Goal: Find specific page/section: Find specific page/section

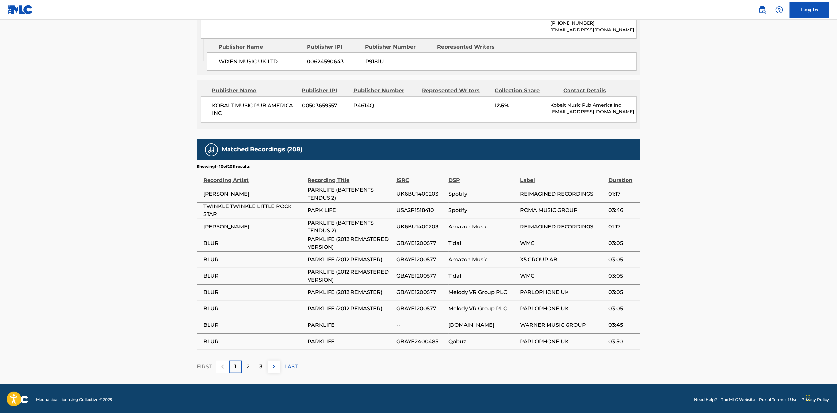
click at [240, 367] on div "1" at bounding box center [235, 366] width 13 height 13
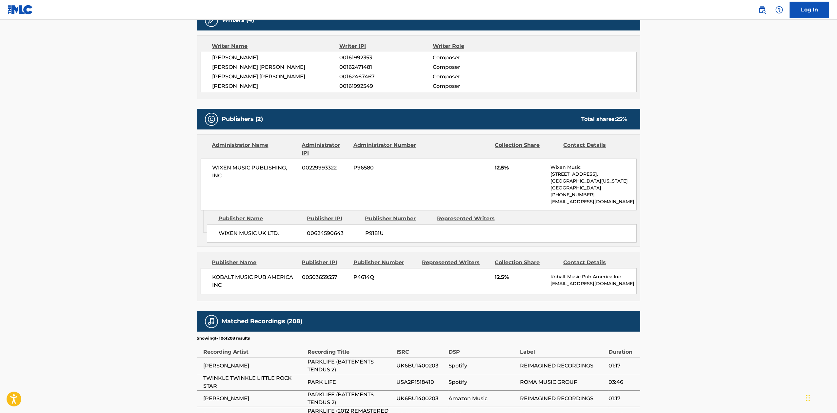
scroll to position [422, 0]
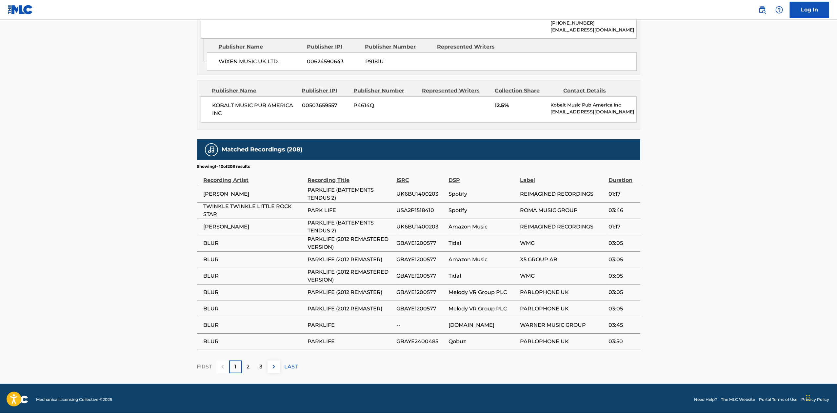
click at [249, 366] on p "2" at bounding box center [248, 367] width 3 height 8
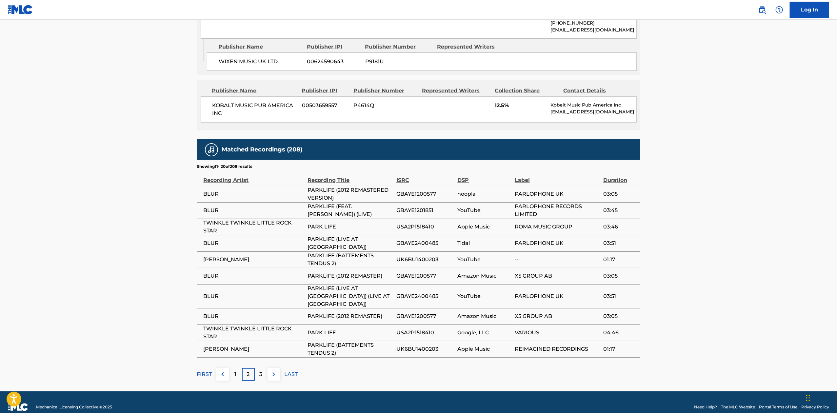
click at [262, 374] on div "3" at bounding box center [261, 374] width 13 height 13
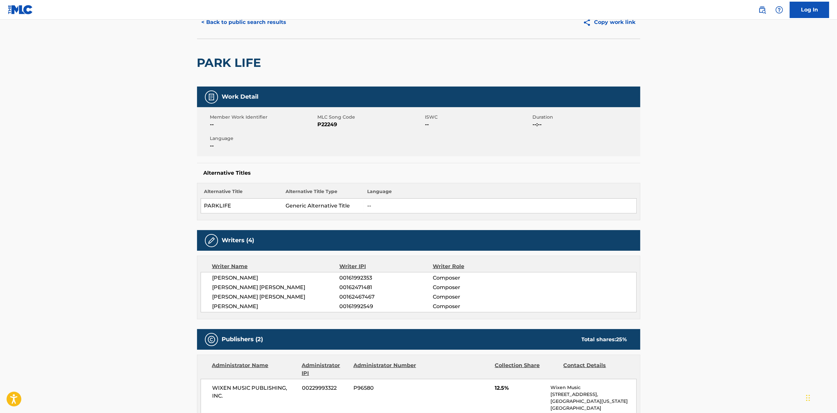
scroll to position [0, 0]
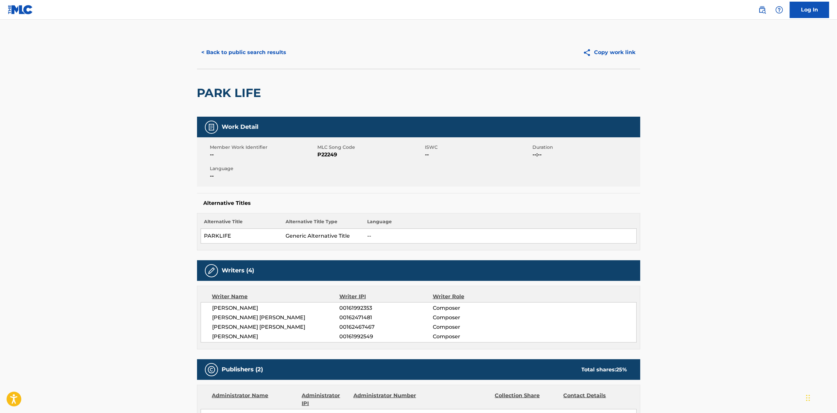
click at [242, 49] on button "< Back to public search results" at bounding box center [244, 52] width 94 height 16
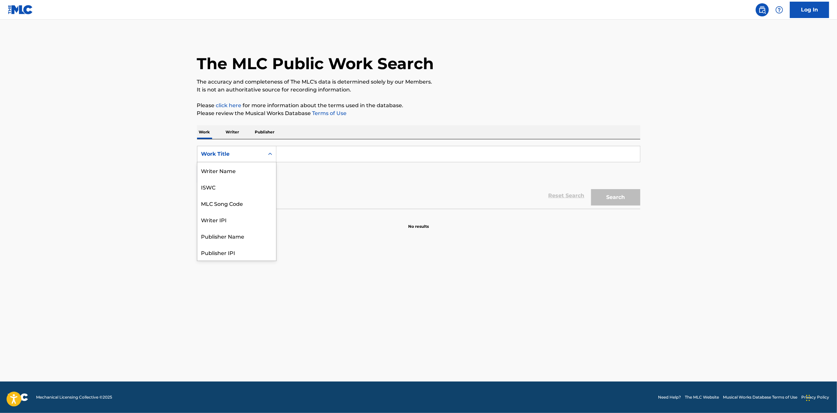
scroll to position [33, 0]
click at [254, 169] on div "MLC Song Code" at bounding box center [236, 170] width 79 height 16
click at [312, 155] on input "Search Form" at bounding box center [457, 154] width 363 height 16
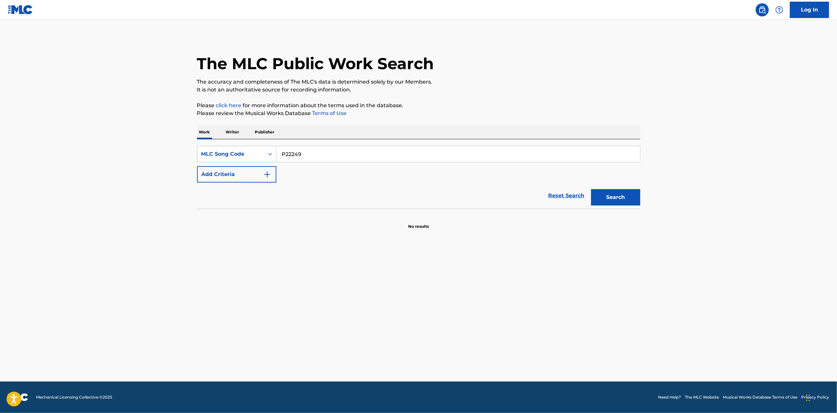
click at [621, 204] on button "Search" at bounding box center [615, 197] width 49 height 16
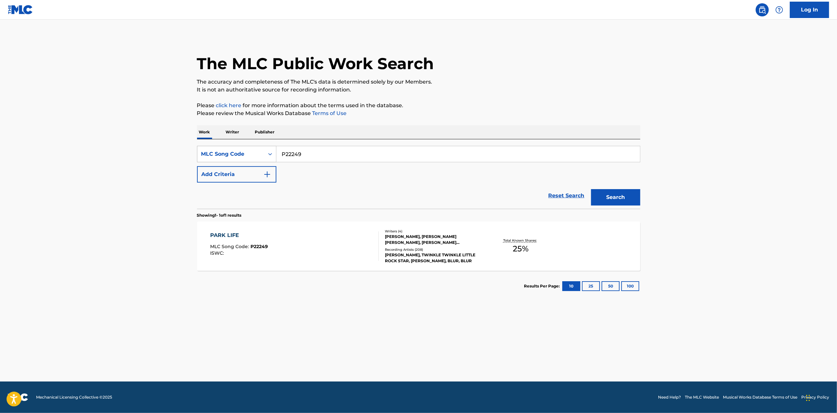
drag, startPoint x: 316, startPoint y: 151, endPoint x: 256, endPoint y: 154, distance: 60.1
click at [256, 154] on div "SearchWithCriteria739ebf83-af77-4f37-9e47-b2925c52ef6b MLC Song Code P22249" at bounding box center [418, 154] width 443 height 16
paste input "P03614"
click at [613, 202] on button "Search" at bounding box center [615, 197] width 49 height 16
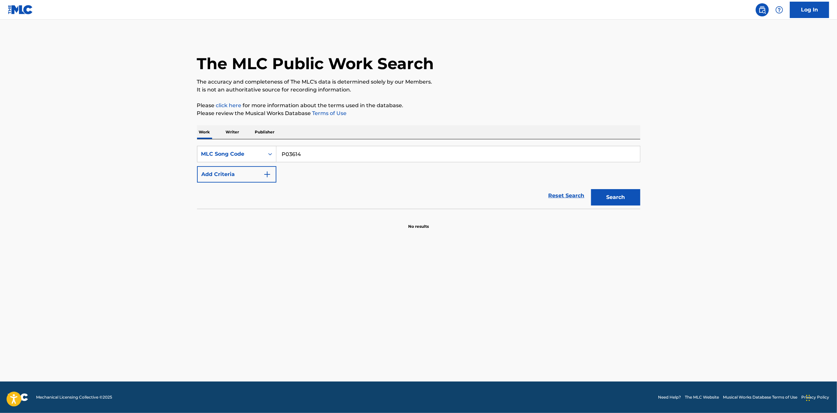
click at [282, 152] on input "P03614" at bounding box center [457, 154] width 363 height 16
type input "P03614"
click at [615, 190] on button "Search" at bounding box center [615, 197] width 49 height 16
